Goal: Task Accomplishment & Management: Use online tool/utility

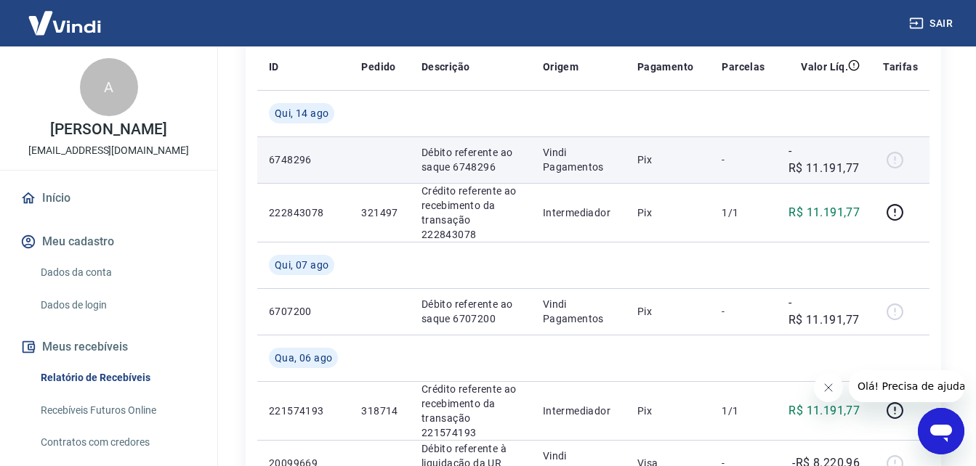
scroll to position [218, 0]
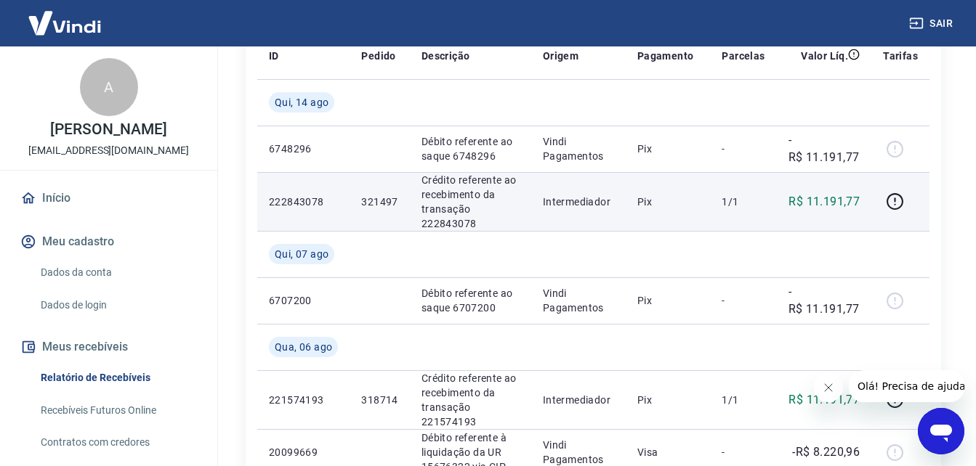
click at [386, 200] on p "321497" at bounding box center [379, 202] width 36 height 15
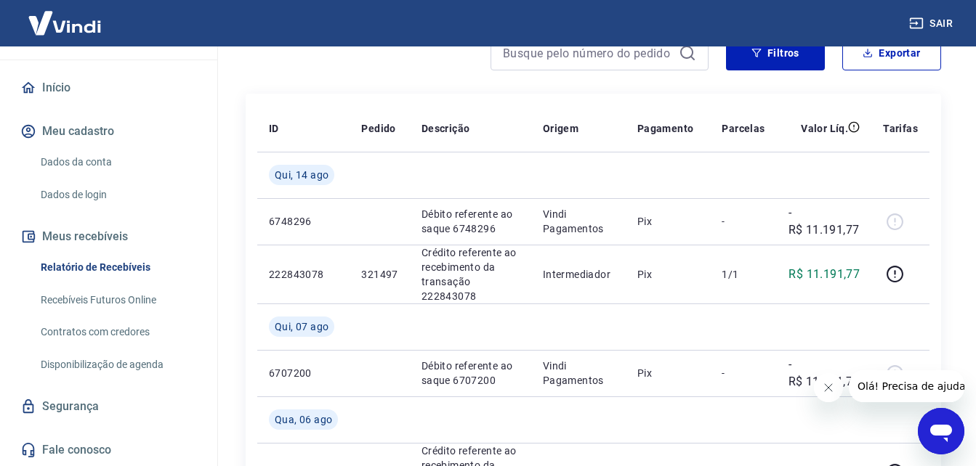
scroll to position [126, 0]
click at [131, 297] on link "Recebíveis Futuros Online" at bounding box center [117, 300] width 165 height 30
